Goal: Information Seeking & Learning: Learn about a topic

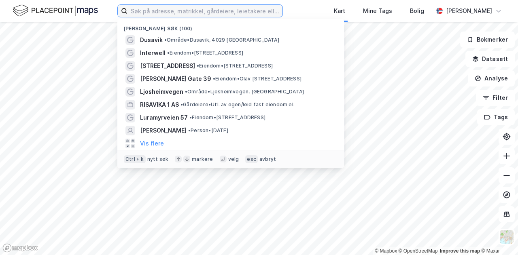
click at [171, 11] on input at bounding box center [204, 11] width 155 height 12
paste input "[PERSON_NAME]"
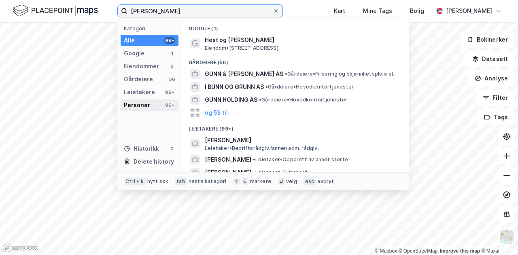
type input "[PERSON_NAME]"
click at [148, 107] on div "Personer" at bounding box center [137, 105] width 26 height 10
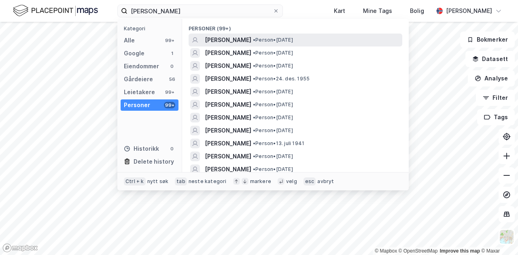
click at [240, 40] on span "[PERSON_NAME]" at bounding box center [228, 40] width 46 height 10
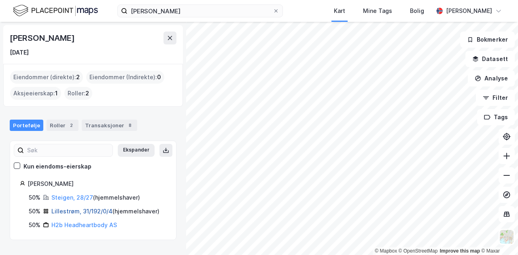
click at [74, 209] on link "Lillestrøm, 31/192/0/4" at bounding box center [81, 211] width 61 height 7
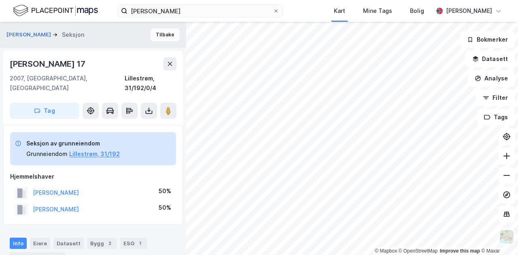
click at [153, 36] on button "Tilbake" at bounding box center [164, 34] width 29 height 13
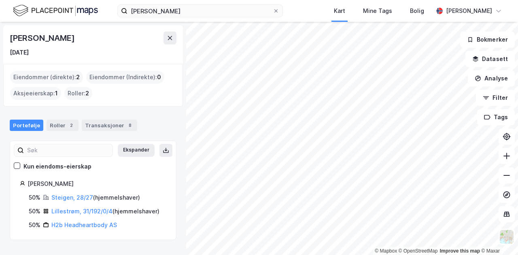
click at [64, 9] on img at bounding box center [55, 11] width 85 height 14
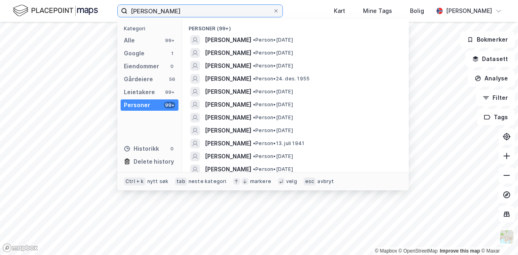
click at [212, 15] on input "[PERSON_NAME]" at bounding box center [199, 11] width 145 height 12
click at [273, 11] on icon at bounding box center [275, 10] width 5 height 5
click at [273, 11] on input "[PERSON_NAME]" at bounding box center [199, 11] width 145 height 12
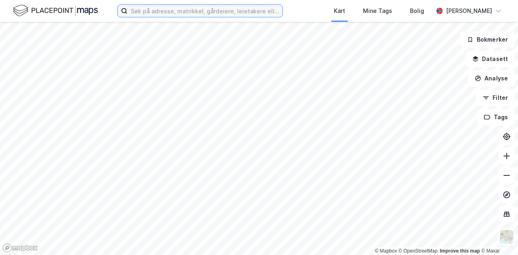
click at [220, 13] on input at bounding box center [204, 11] width 155 height 12
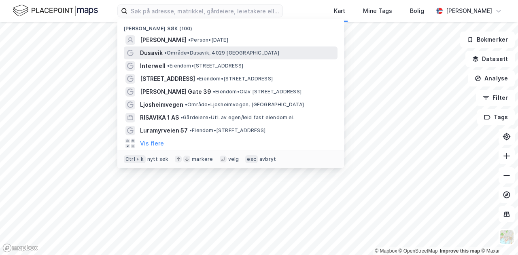
click at [200, 53] on span "• Område • [GEOGRAPHIC_DATA], [GEOGRAPHIC_DATA]" at bounding box center [221, 53] width 115 height 6
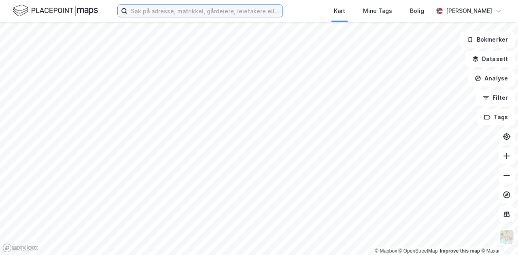
click at [219, 11] on input at bounding box center [204, 11] width 155 height 12
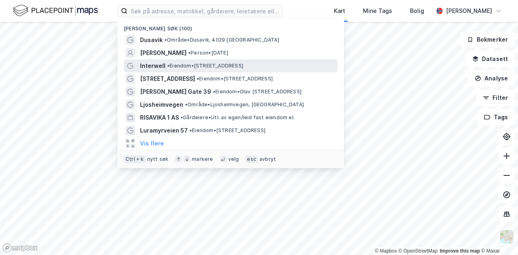
click at [199, 64] on span "• Eiendom • [STREET_ADDRESS]" at bounding box center [205, 66] width 76 height 6
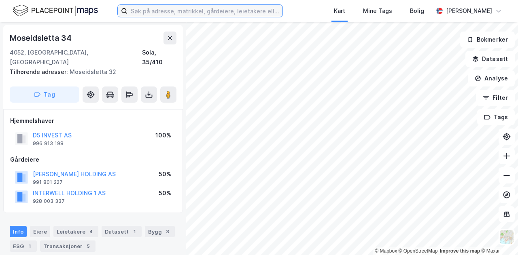
click at [215, 12] on input at bounding box center [204, 11] width 155 height 12
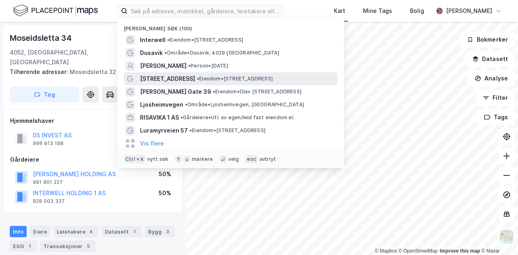
click at [197, 80] on span "•" at bounding box center [198, 79] width 2 height 6
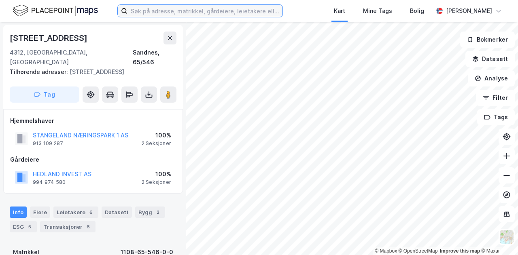
click at [191, 9] on input at bounding box center [204, 11] width 155 height 12
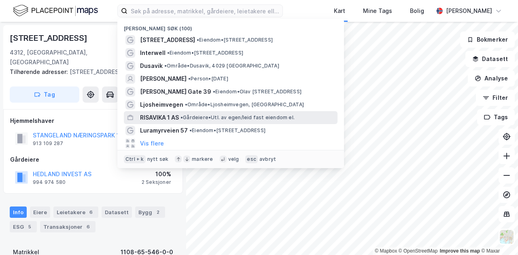
click at [178, 123] on div "RISAVIKA 1 AS • Gårdeiere • Utl. av egen/leid fast eiendom el." at bounding box center [230, 117] width 213 height 13
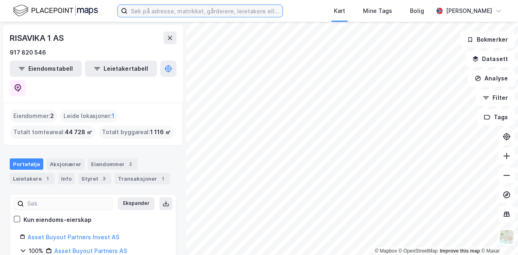
click at [192, 12] on input at bounding box center [204, 11] width 155 height 12
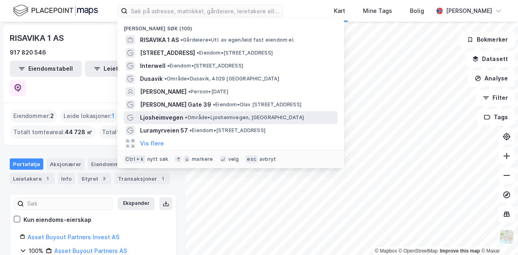
click at [186, 118] on span "•" at bounding box center [186, 117] width 2 height 6
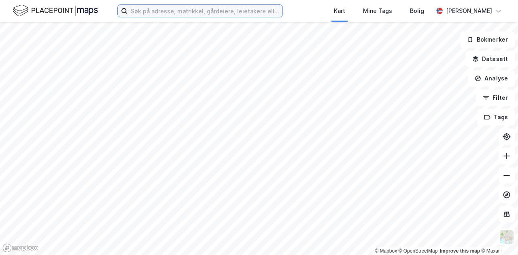
click at [195, 13] on input at bounding box center [204, 11] width 155 height 12
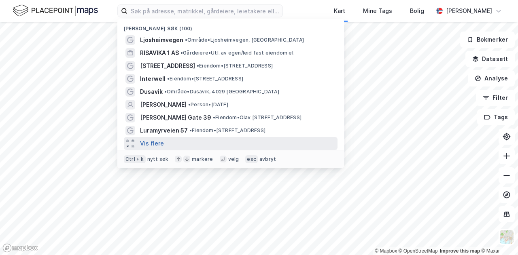
click at [155, 142] on button "Vis flere" at bounding box center [152, 144] width 24 height 10
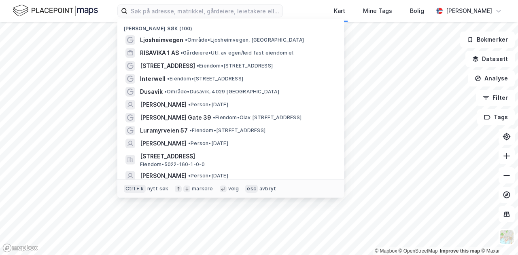
click at [155, 142] on span "[PERSON_NAME]" at bounding box center [163, 144] width 46 height 10
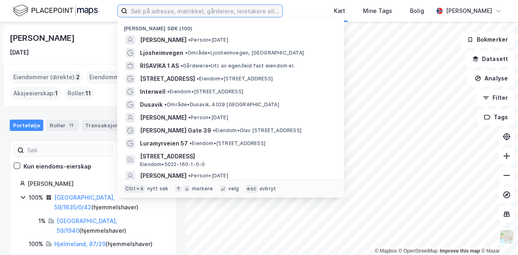
click at [192, 11] on input at bounding box center [204, 11] width 155 height 12
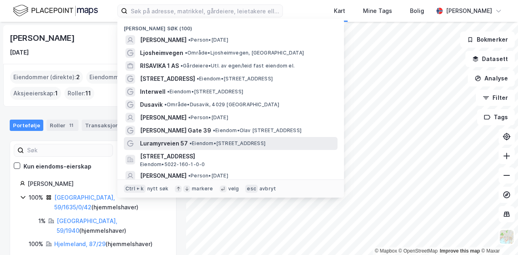
click at [184, 146] on span "Luramyrveien 57" at bounding box center [164, 144] width 48 height 10
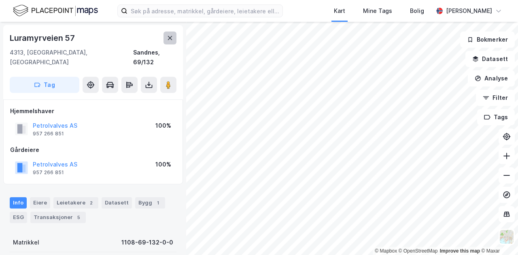
click at [173, 38] on icon at bounding box center [170, 38] width 6 height 6
